Goal: Task Accomplishment & Management: Use online tool/utility

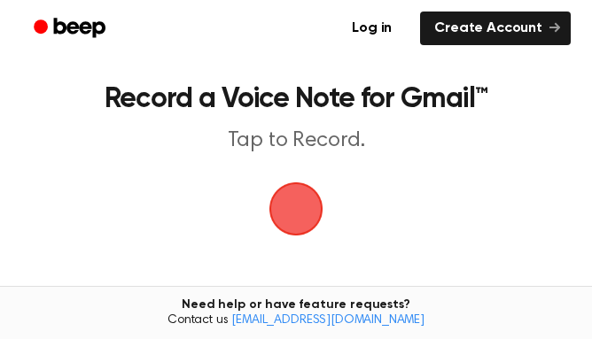
click at [309, 215] on span "button" at bounding box center [296, 209] width 64 height 64
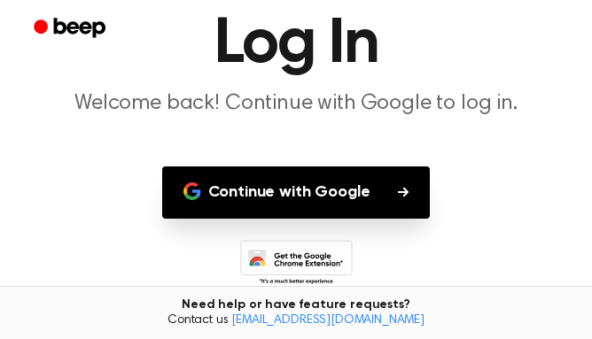
scroll to position [112, 0]
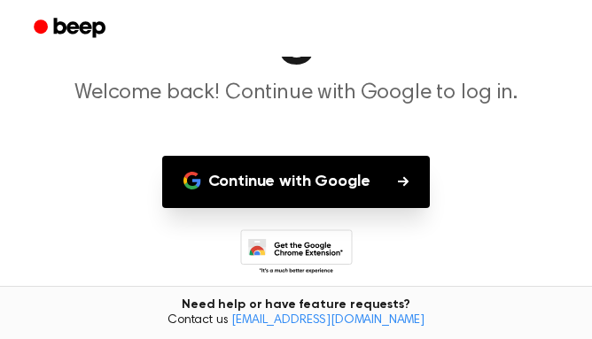
click at [331, 182] on button "Continue with Google" at bounding box center [296, 182] width 269 height 52
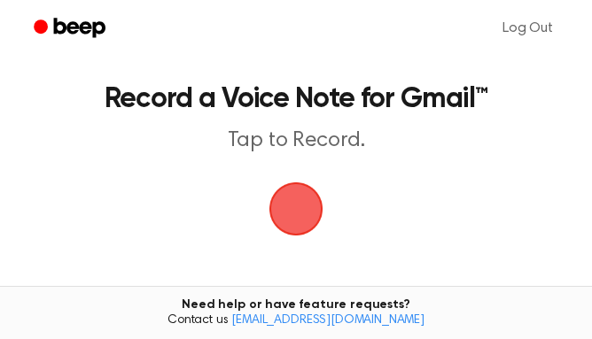
click at [292, 195] on span "button" at bounding box center [295, 209] width 98 height 98
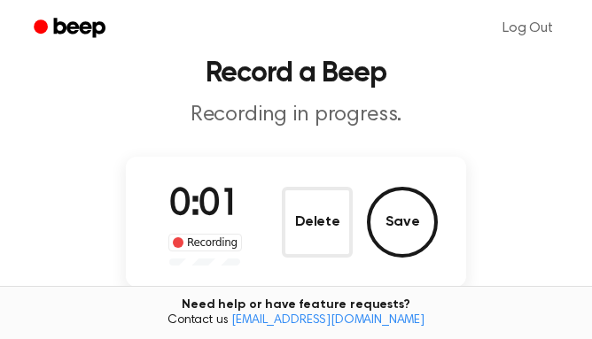
scroll to position [44, 0]
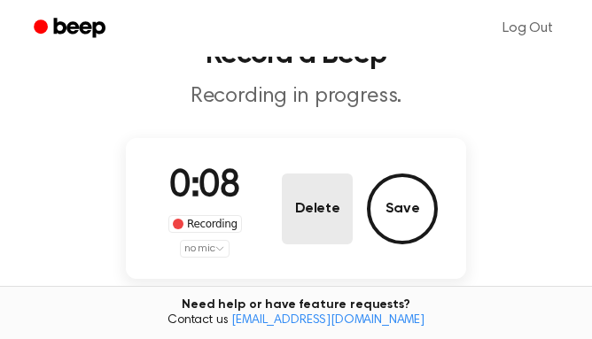
click at [320, 222] on button "Delete" at bounding box center [317, 209] width 71 height 71
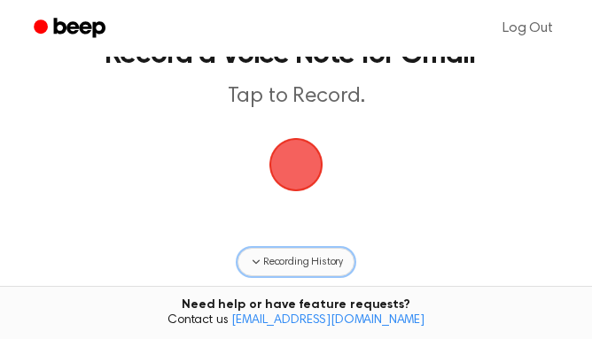
click at [306, 256] on span "Recording History" at bounding box center [303, 262] width 80 height 16
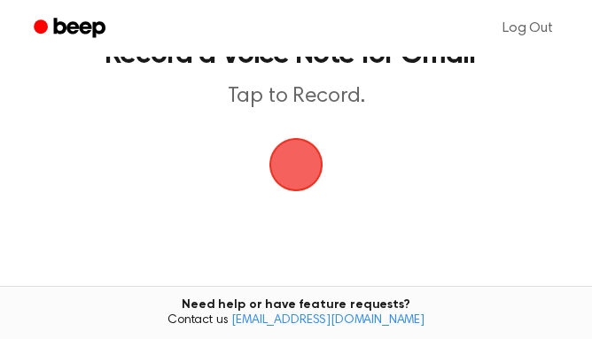
click at [303, 195] on span "button" at bounding box center [295, 164] width 99 height 99
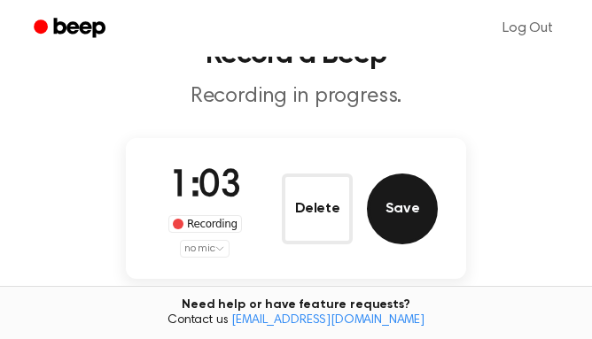
click at [405, 219] on button "Save" at bounding box center [402, 209] width 71 height 71
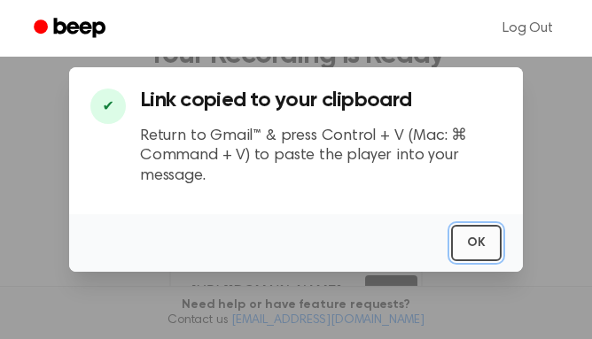
click at [478, 245] on button "OK" at bounding box center [476, 243] width 51 height 36
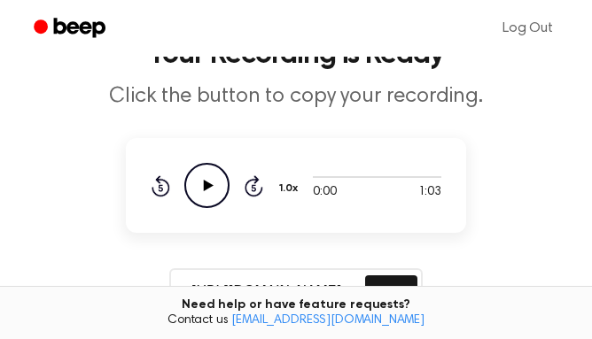
click at [210, 183] on icon "Play Audio" at bounding box center [206, 185] width 45 height 45
drag, startPoint x: 320, startPoint y: 175, endPoint x: 378, endPoint y: 175, distance: 58.5
click at [378, 175] on div at bounding box center [377, 176] width 128 height 14
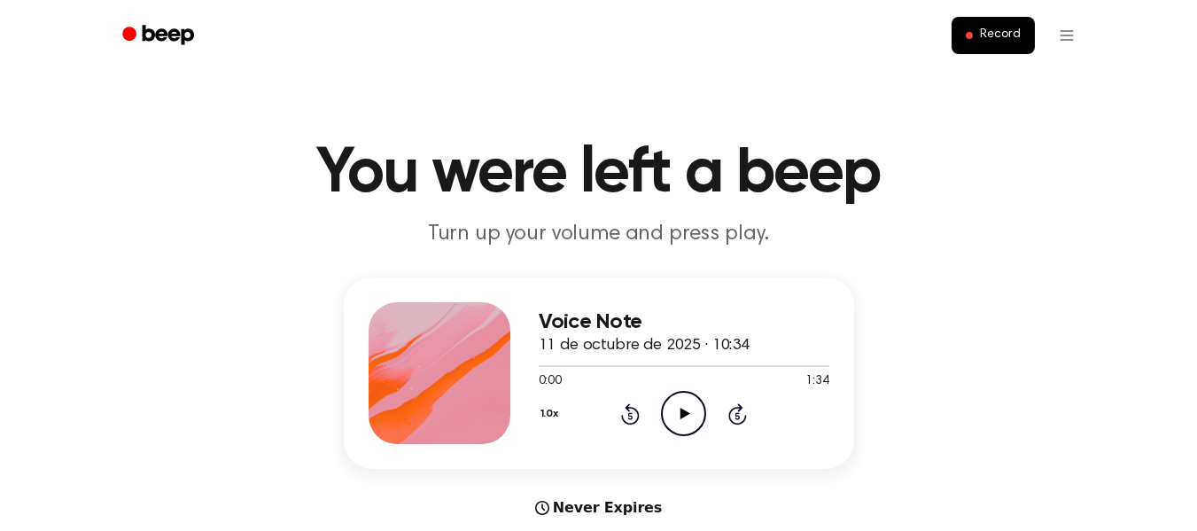
click at [1021, 217] on header "You were left a beep Turn up your volume and press play." at bounding box center [598, 195] width 1155 height 107
click at [995, 40] on span "Record" at bounding box center [1000, 35] width 40 height 16
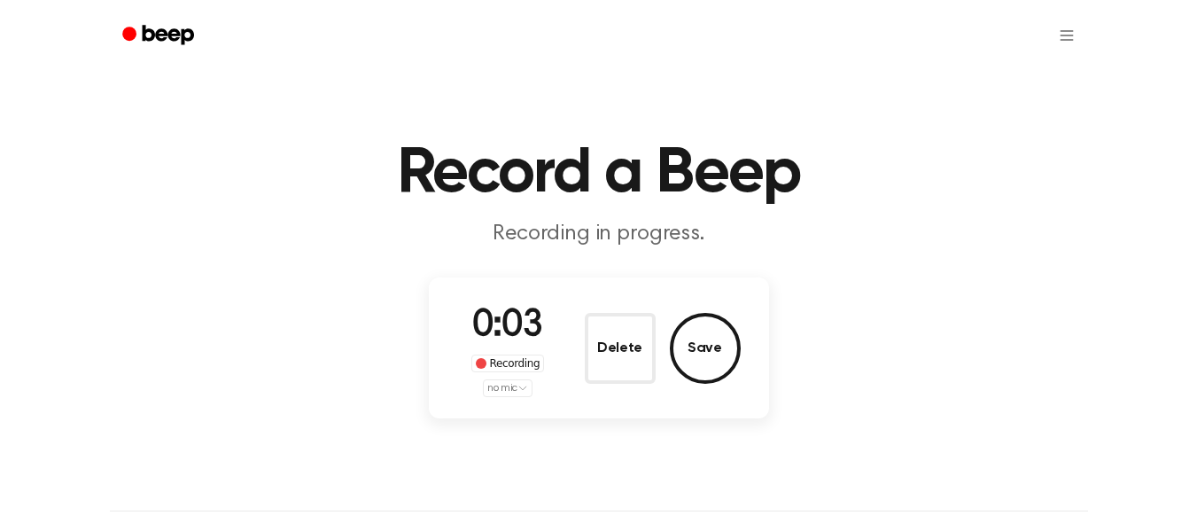
click at [518, 389] on html "Record a Beep Recording in progress. 0:03 Recording no mic Delete Save ⚠️ We ar…" at bounding box center [598, 423] width 1197 height 847
click at [709, 364] on html "Record a Beep Recording in progress. 0:09 Recording no mic Delete Save ⚠️ We ar…" at bounding box center [598, 423] width 1197 height 847
click at [709, 352] on button "Save" at bounding box center [705, 348] width 71 height 71
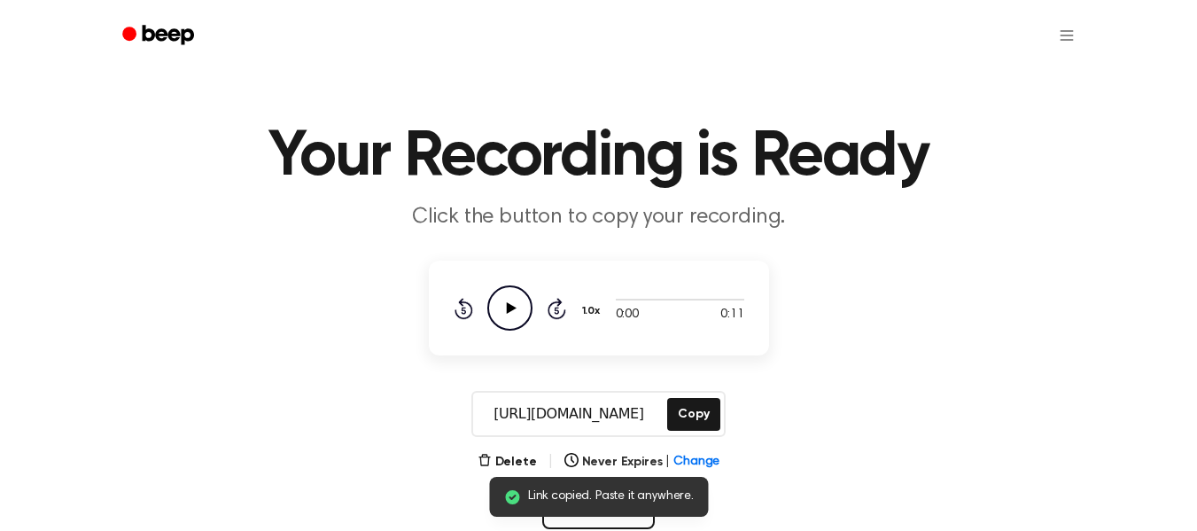
scroll to position [19, 0]
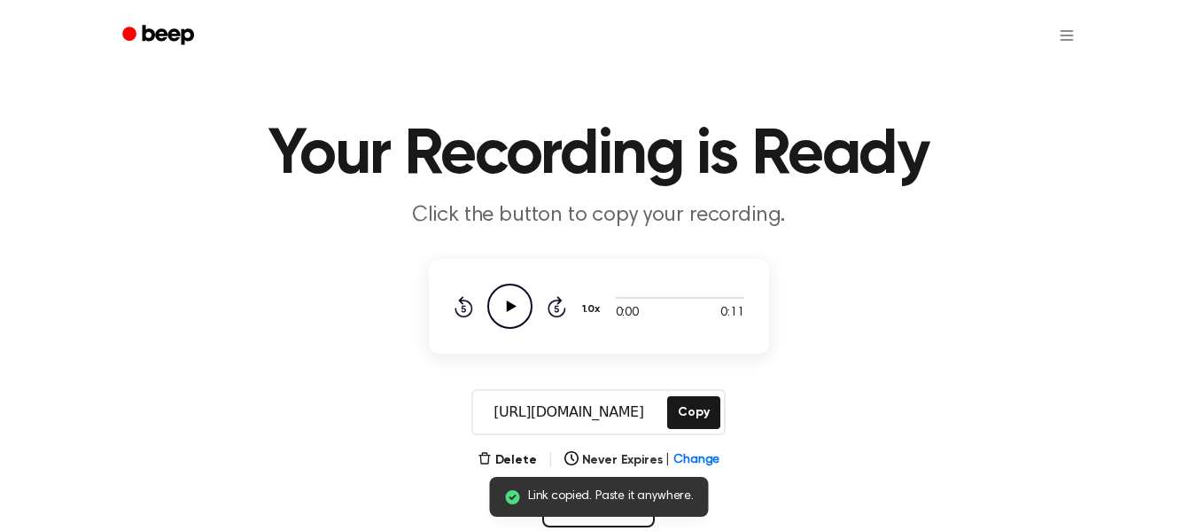
click at [519, 306] on icon "Play Audio" at bounding box center [509, 306] width 45 height 45
